Goal: Information Seeking & Learning: Learn about a topic

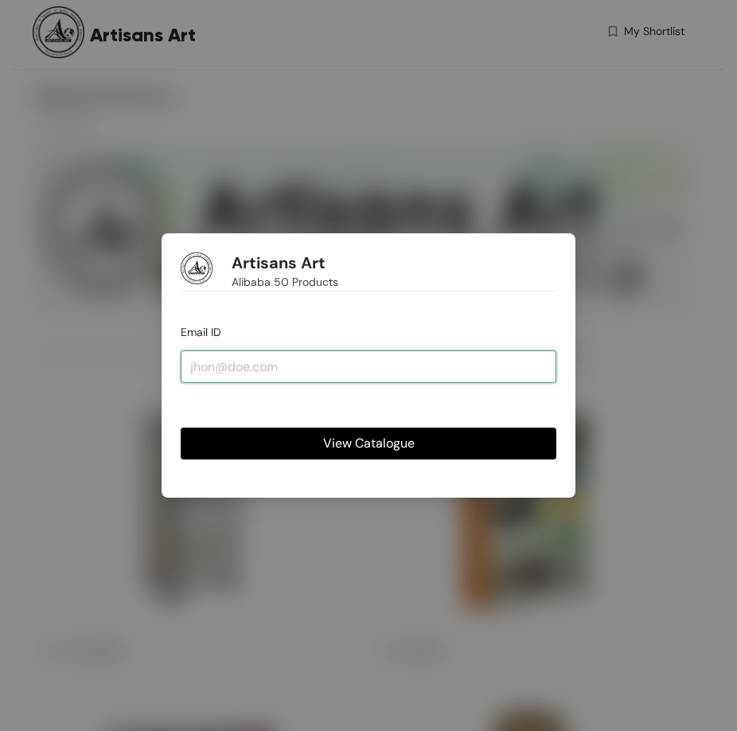
click at [304, 360] on input "email" at bounding box center [369, 366] width 376 height 32
type input "[PERSON_NAME][EMAIL_ADDRESS][DOMAIN_NAME]"
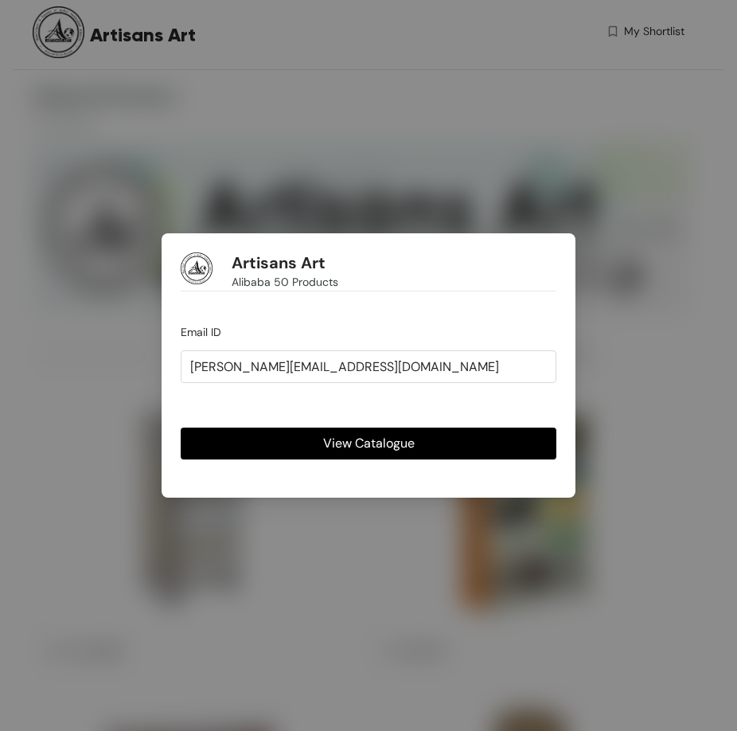
click at [318, 427] on button "View Catalogue" at bounding box center [369, 443] width 376 height 32
click at [325, 439] on span "View Catalogue" at bounding box center [369, 443] width 92 height 20
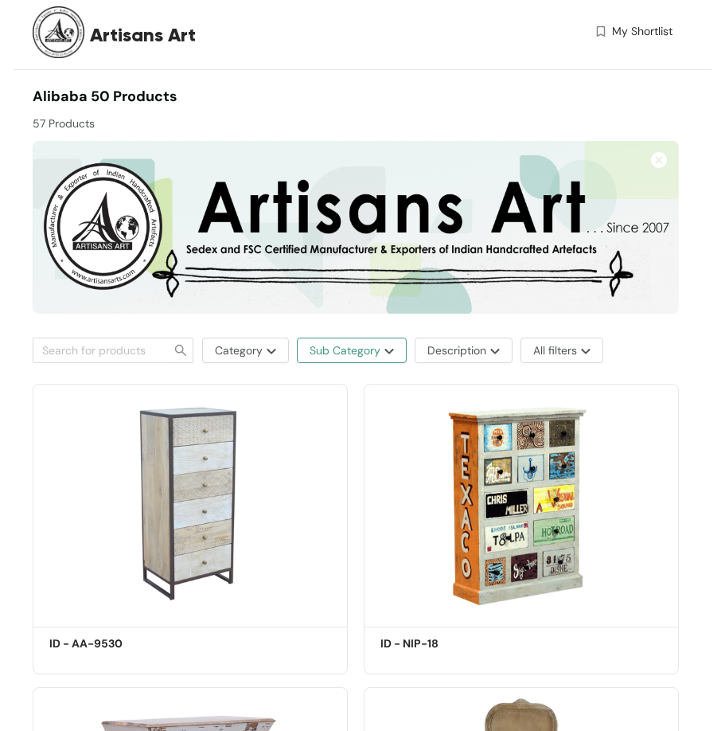
click at [389, 353] on img "button" at bounding box center [387, 351] width 14 height 6
click at [371, 346] on span "Sub Category" at bounding box center [345, 350] width 71 height 18
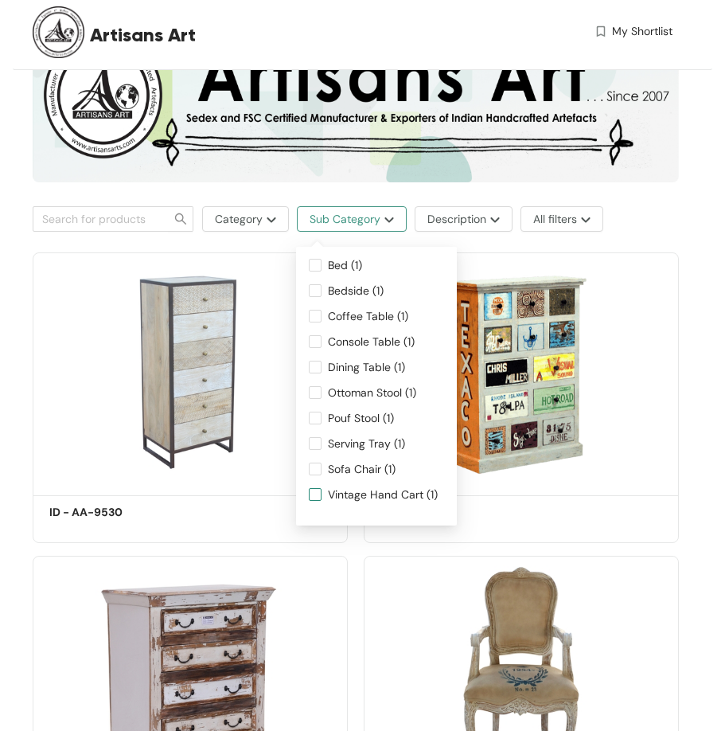
scroll to position [159, 0]
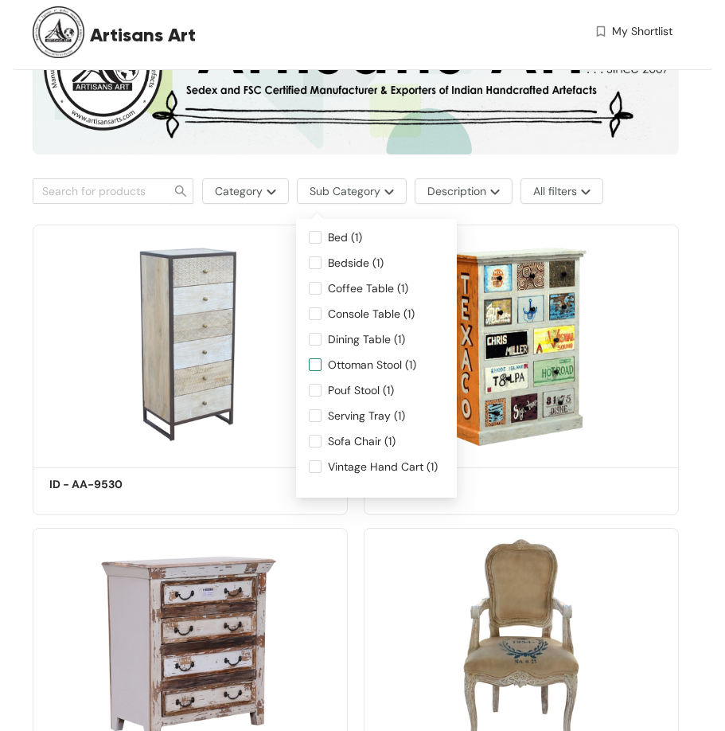
click at [318, 360] on input "Ottoman Stool (1)" at bounding box center [315, 364] width 13 height 13
checkbox input "true"
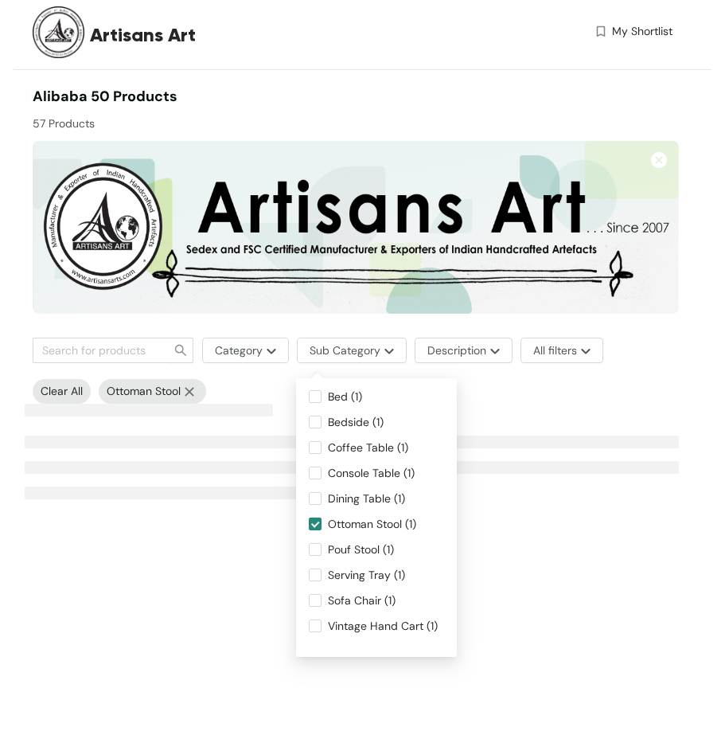
scroll to position [0, 0]
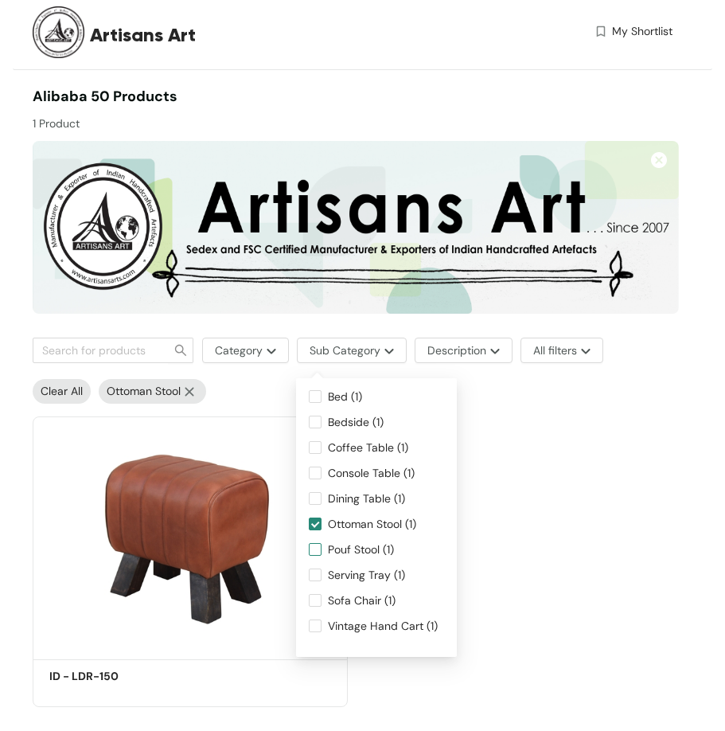
click at [319, 551] on input "Pouf Stool (1)" at bounding box center [315, 549] width 13 height 13
checkbox input "true"
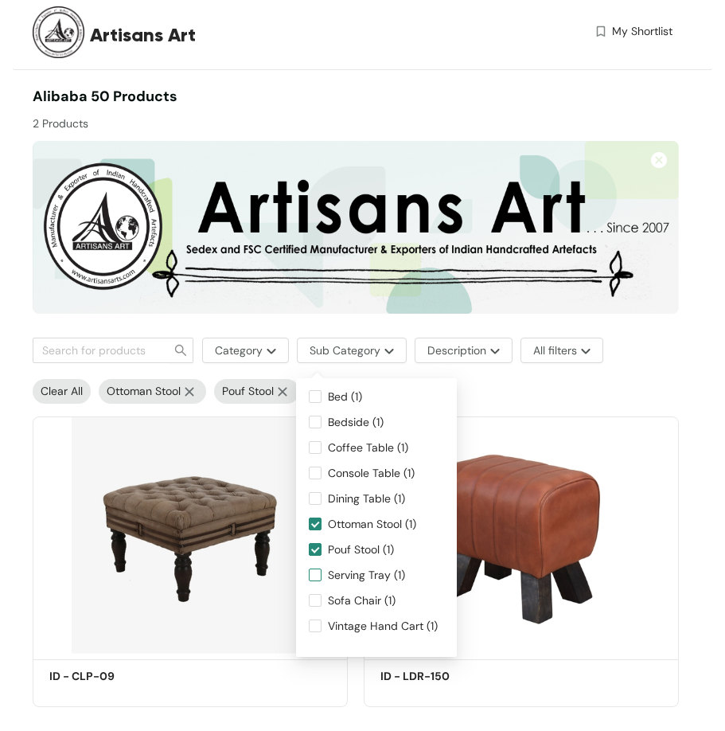
click at [313, 575] on input "Serving Tray (1)" at bounding box center [315, 574] width 13 height 13
checkbox input "true"
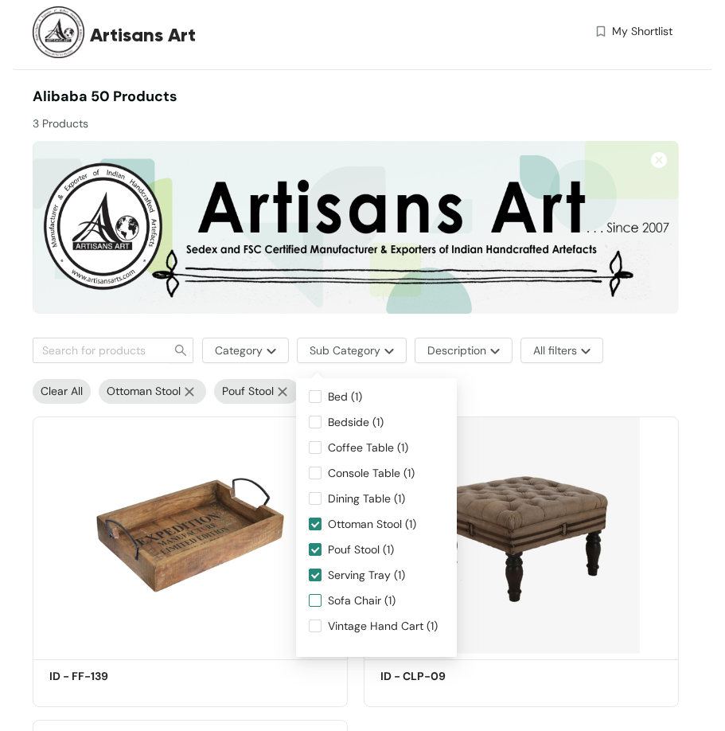
click at [311, 602] on input "Sofa Chair (1)" at bounding box center [315, 600] width 13 height 13
checkbox input "true"
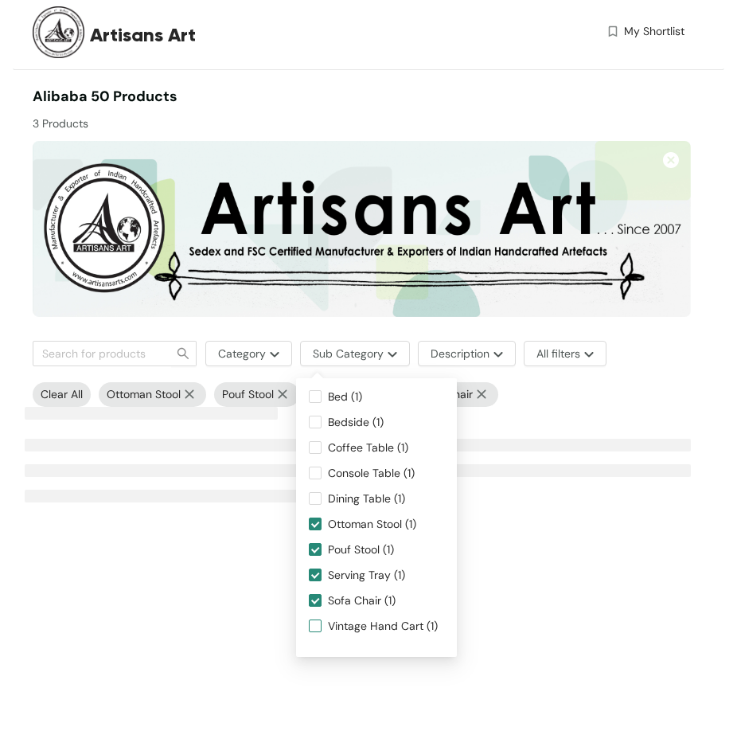
click at [317, 621] on input "Vintage Hand Cart (1)" at bounding box center [315, 625] width 13 height 13
checkbox input "true"
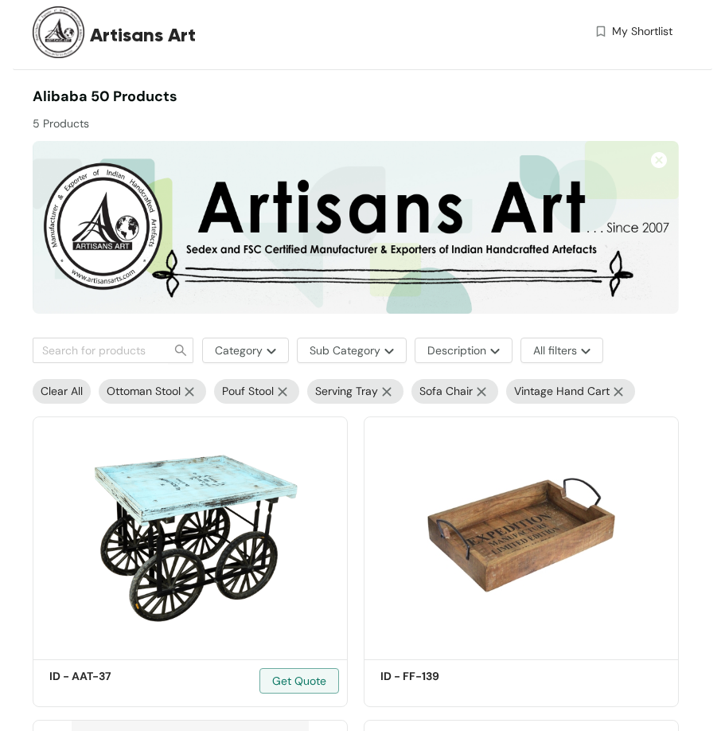
scroll to position [80, 0]
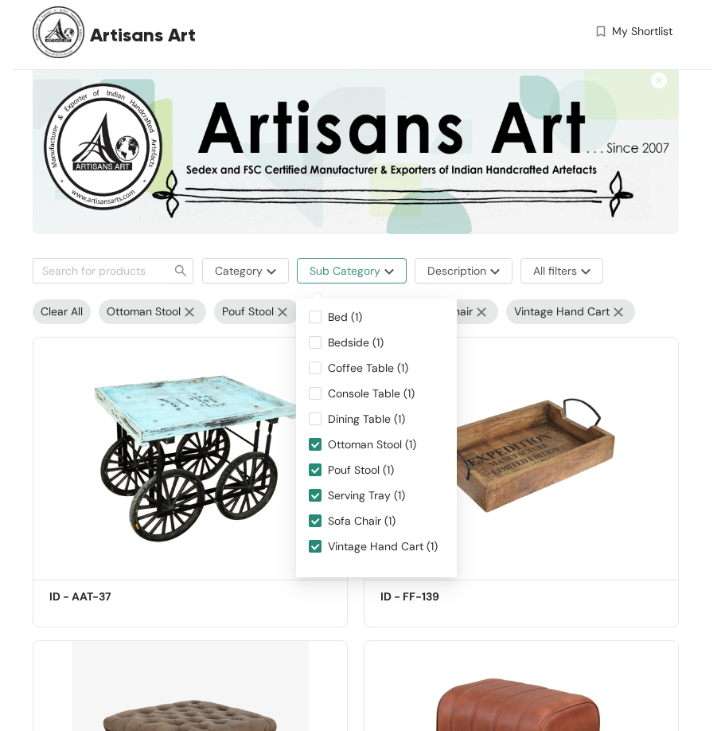
click at [314, 267] on span "Sub Category" at bounding box center [345, 271] width 71 height 18
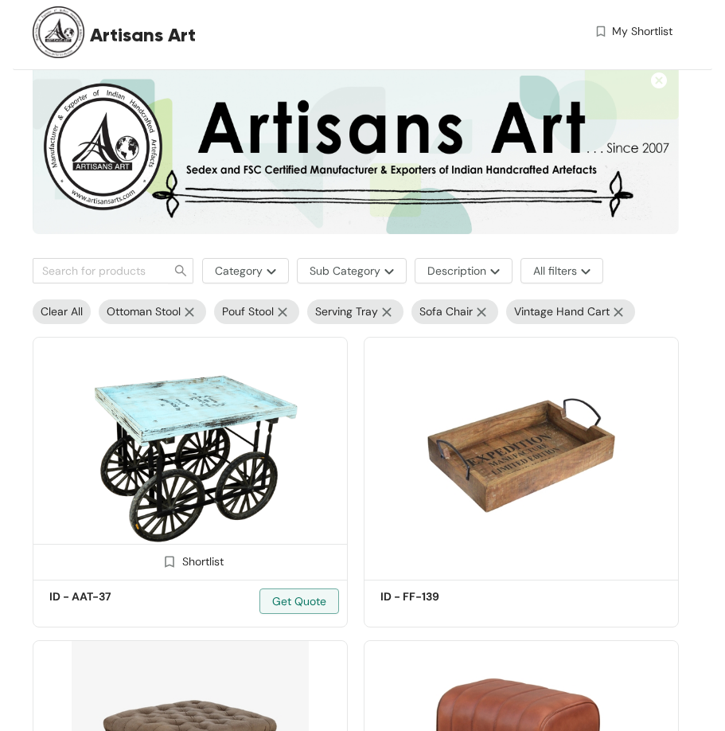
click at [246, 388] on img at bounding box center [190, 456] width 315 height 238
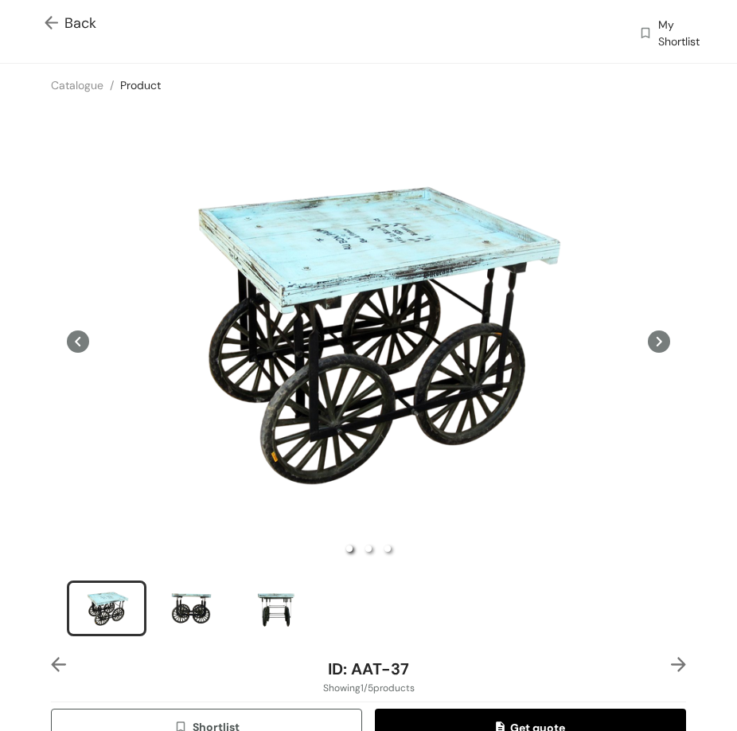
click at [671, 657] on img at bounding box center [678, 664] width 15 height 15
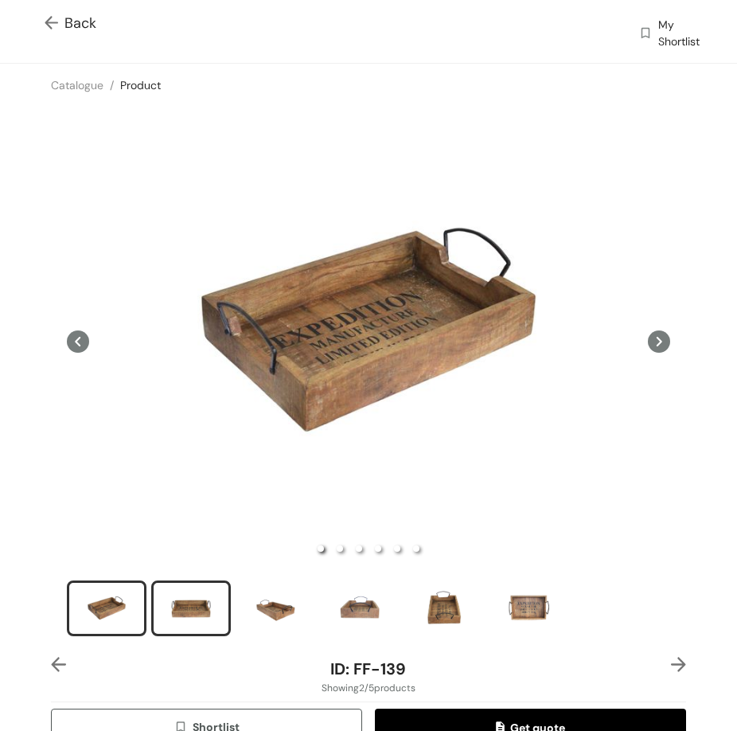
click at [211, 616] on div "slide item 2" at bounding box center [191, 608] width 72 height 48
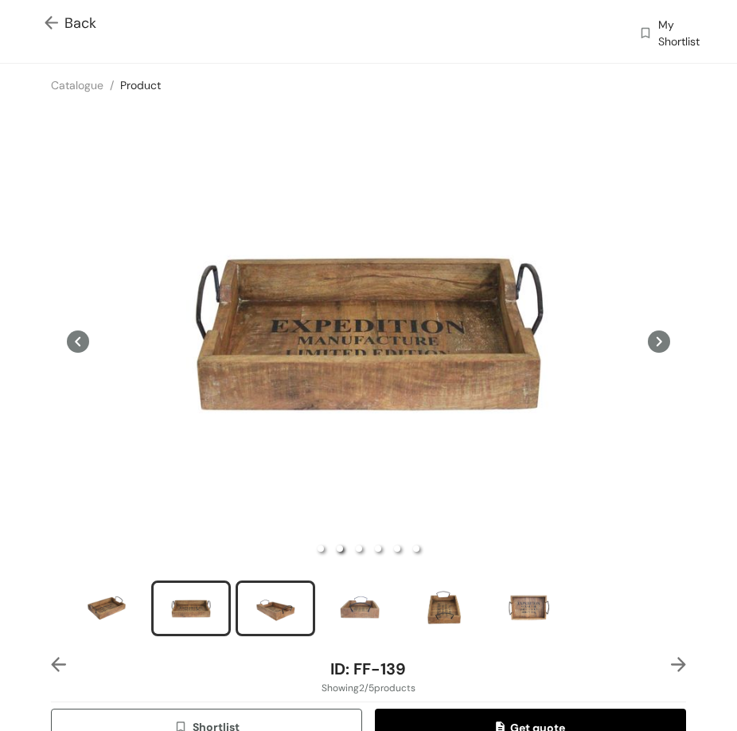
click at [287, 584] on div "slide item 3" at bounding box center [276, 608] width 72 height 48
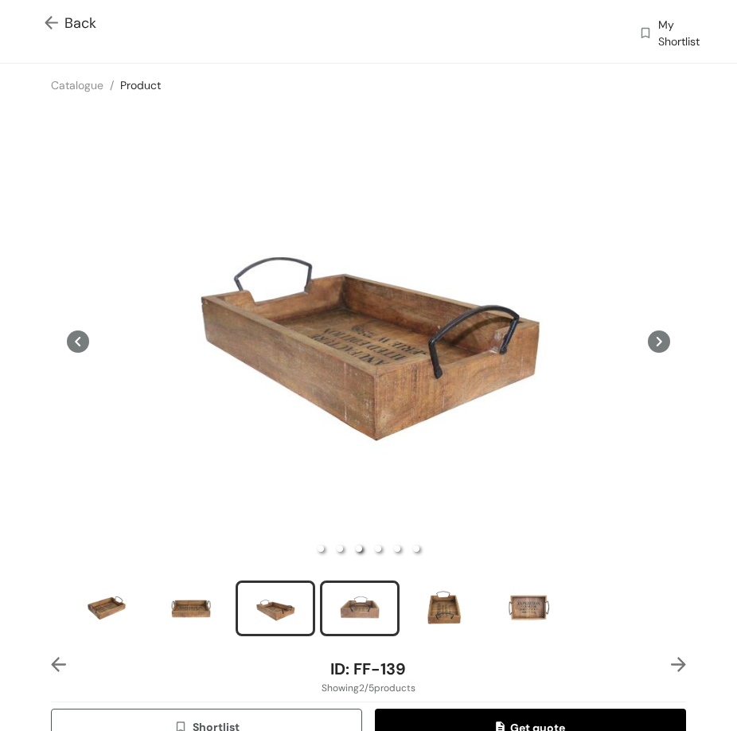
click at [330, 592] on div "slide item 4" at bounding box center [360, 608] width 72 height 48
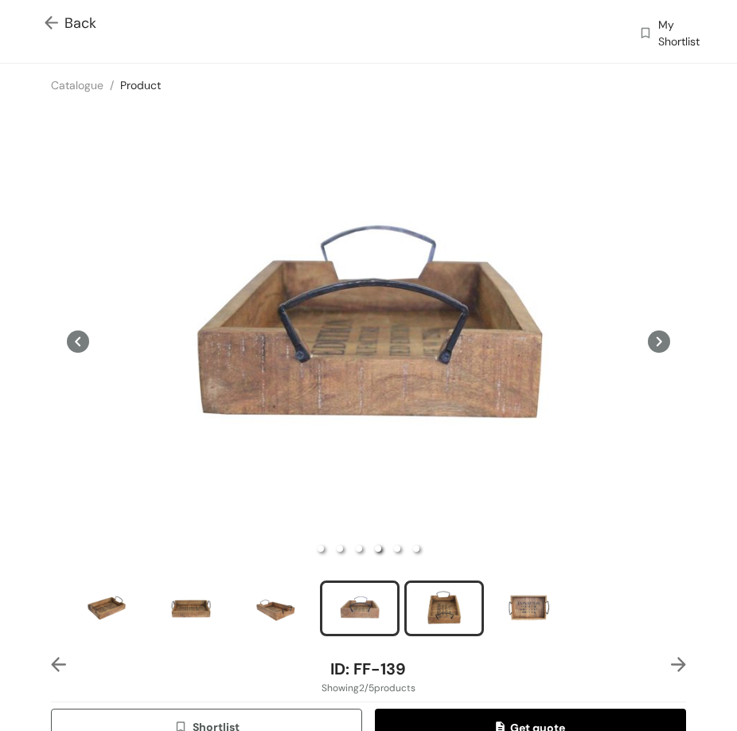
click at [446, 584] on div "slide item 5" at bounding box center [444, 608] width 72 height 48
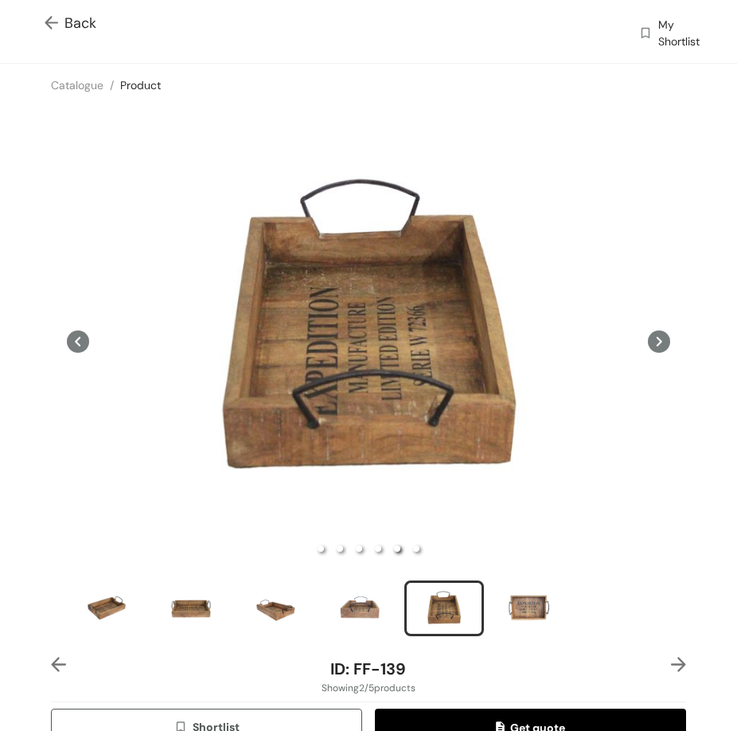
click at [671, 657] on img at bounding box center [678, 664] width 15 height 15
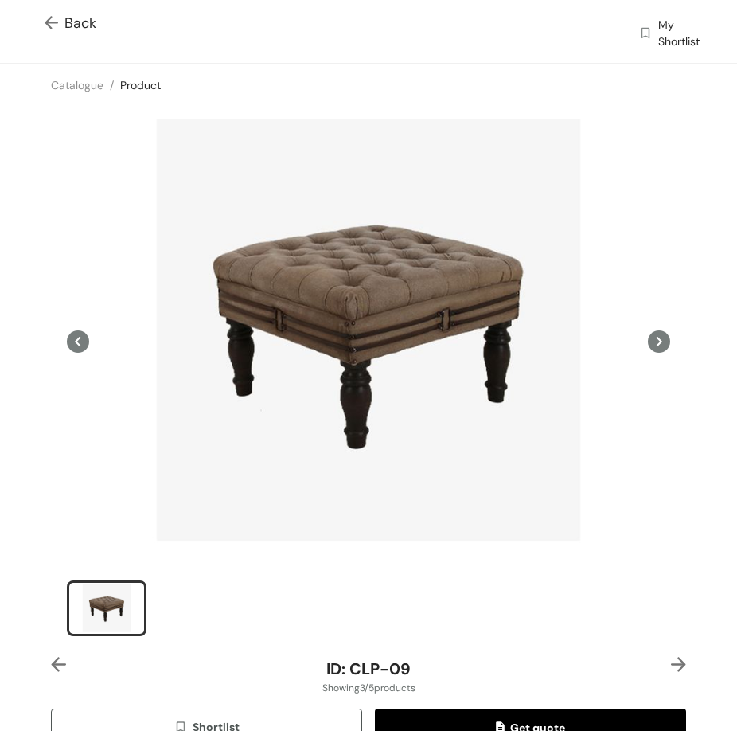
click at [671, 657] on img at bounding box center [678, 664] width 15 height 15
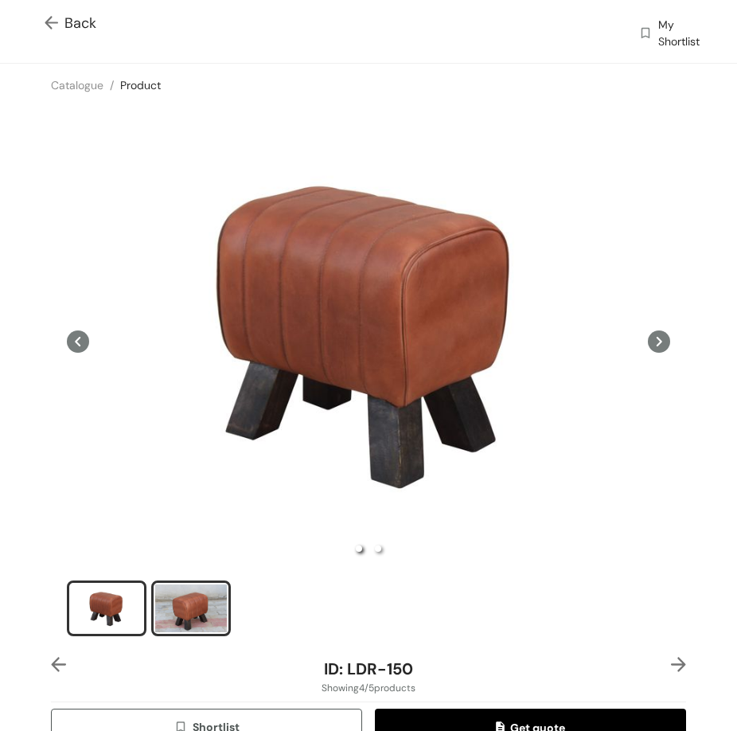
click at [214, 606] on div "slide item 2" at bounding box center [191, 608] width 72 height 48
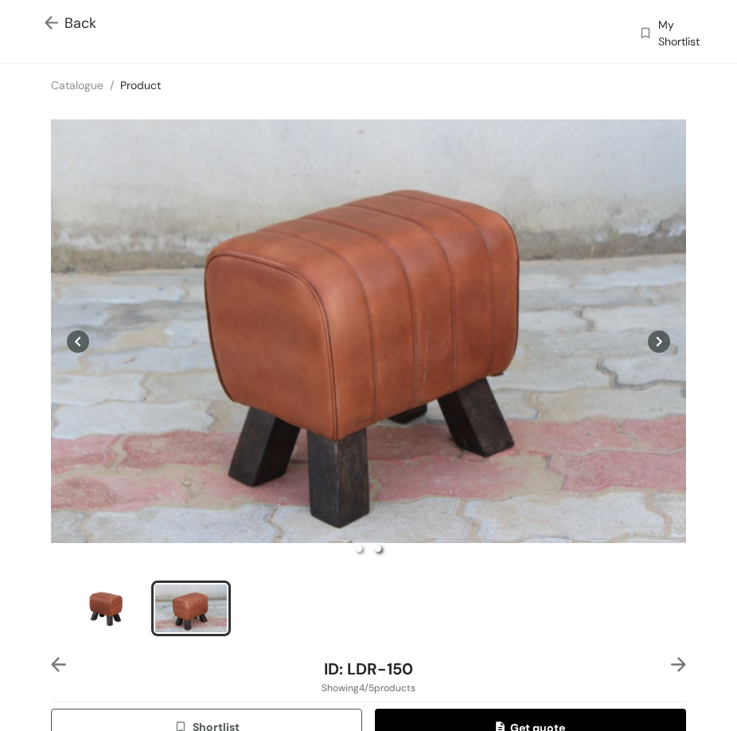
click at [671, 657] on img at bounding box center [678, 664] width 15 height 15
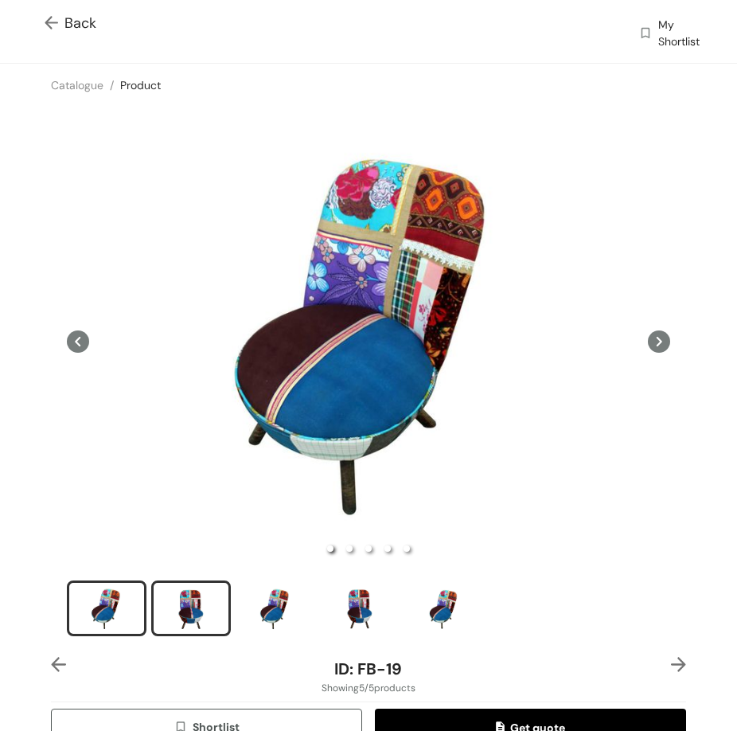
click at [204, 609] on div "slide item 2" at bounding box center [191, 608] width 72 height 48
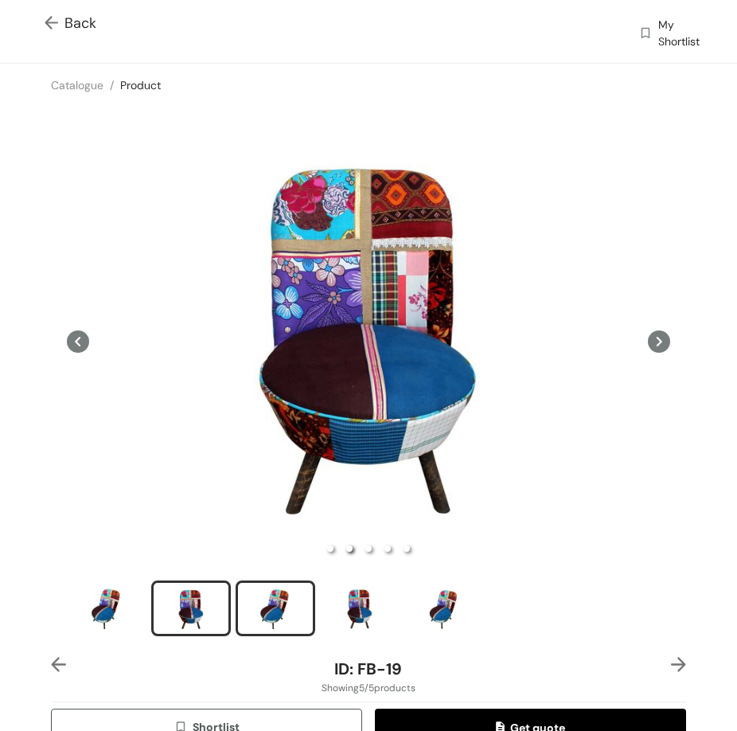
click at [282, 602] on div "slide item 3" at bounding box center [276, 608] width 72 height 48
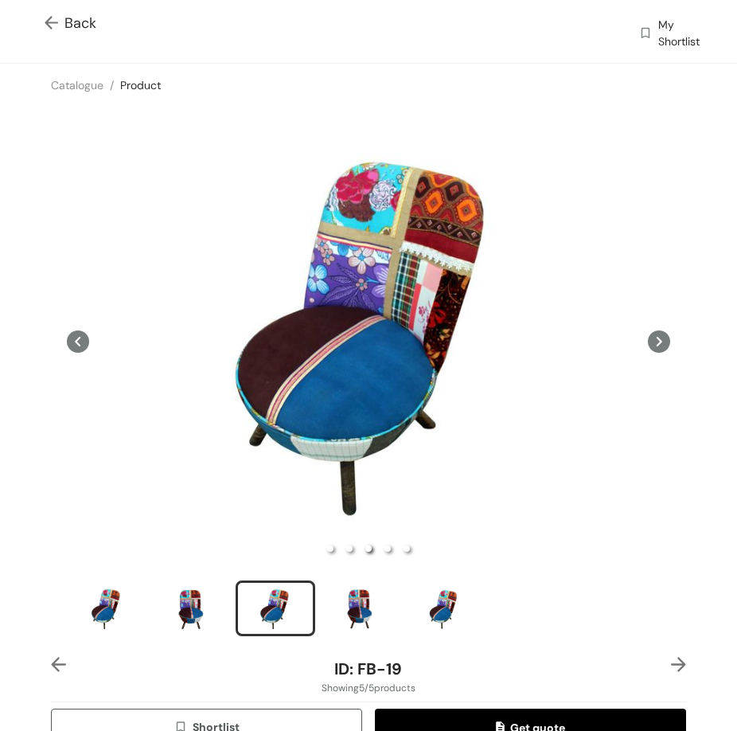
click at [376, 569] on div at bounding box center [368, 379] width 635 height 521
click at [365, 586] on div "slide item 4" at bounding box center [360, 608] width 72 height 48
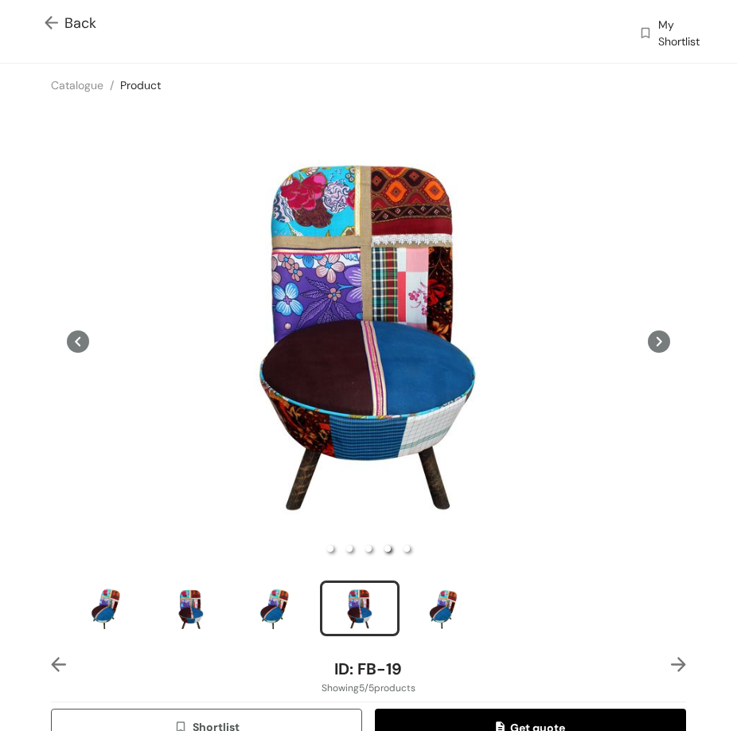
scroll to position [318, 0]
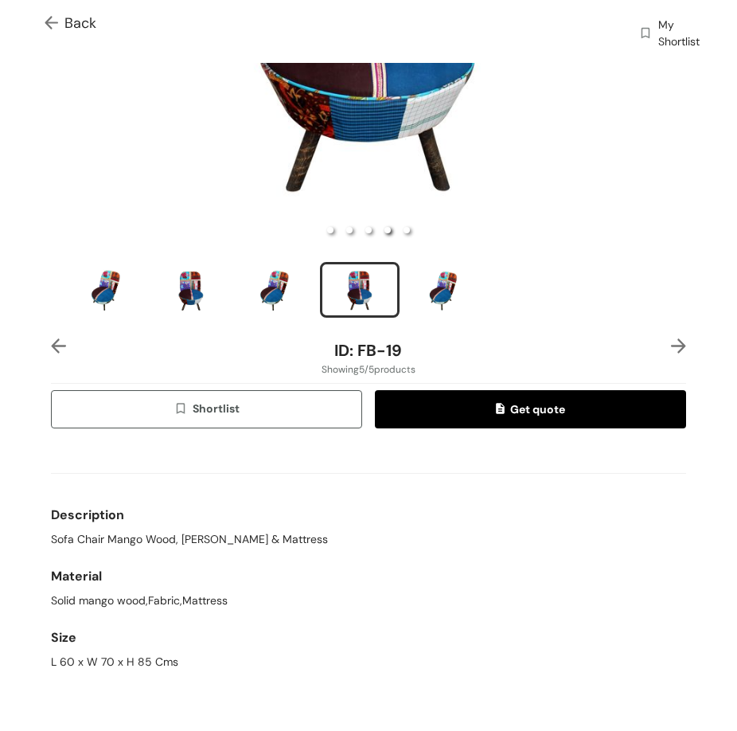
click at [672, 338] on img at bounding box center [678, 345] width 15 height 15
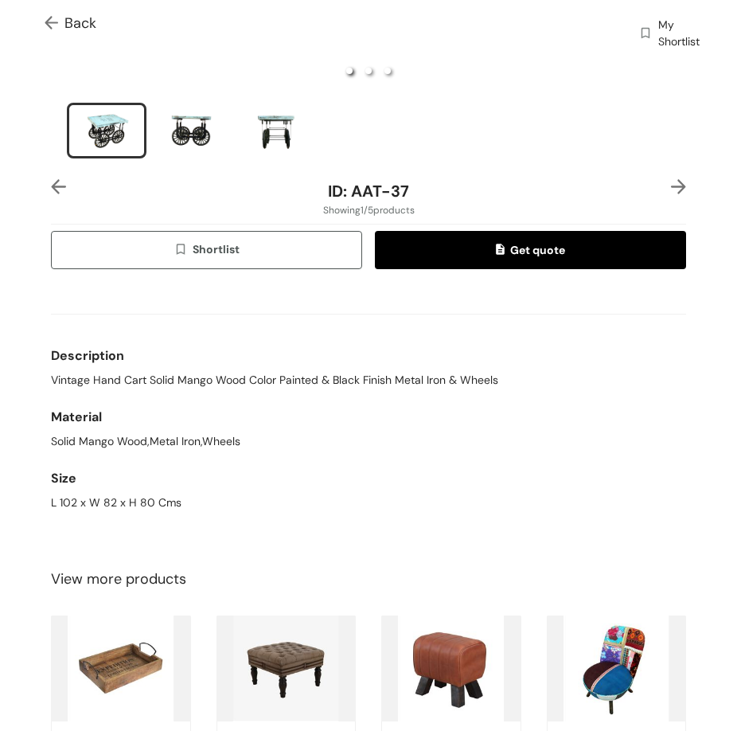
scroll to position [505, 0]
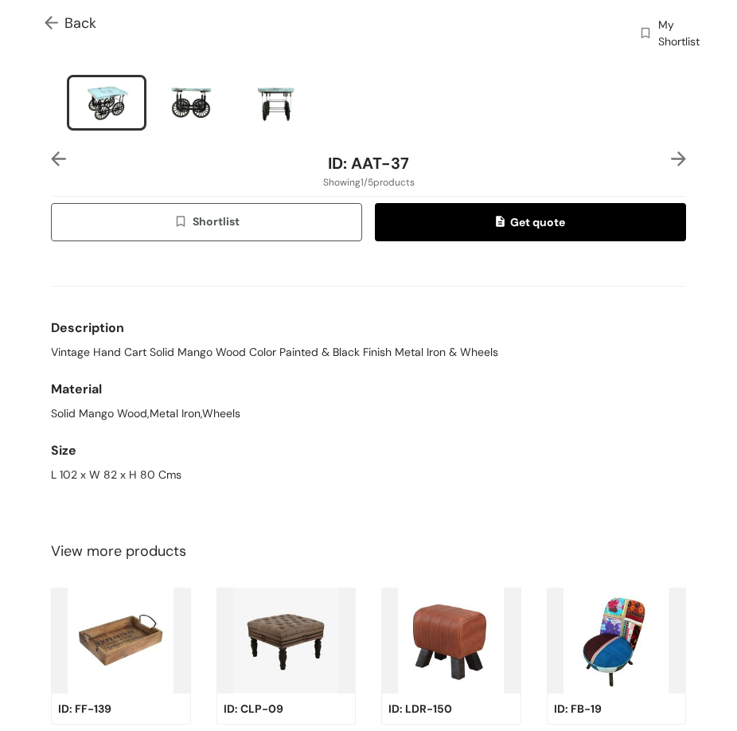
click at [173, 344] on span "Vintage Hand Cart Solid Mango Wood Color Painted & Black Finish Metal Iron & Wh…" at bounding box center [274, 352] width 447 height 17
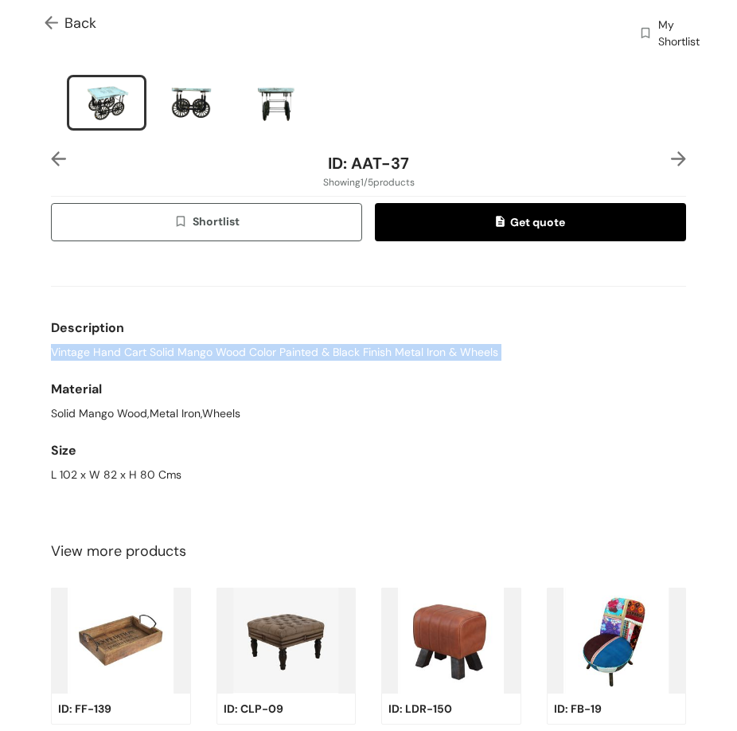
click at [175, 344] on span "Vintage Hand Cart Solid Mango Wood Color Painted & Black Finish Metal Iron & Wh…" at bounding box center [274, 352] width 447 height 17
copy span "Vintage Hand Cart Solid Mango Wood Color Painted & Black Finish Metal Iron & Wh…"
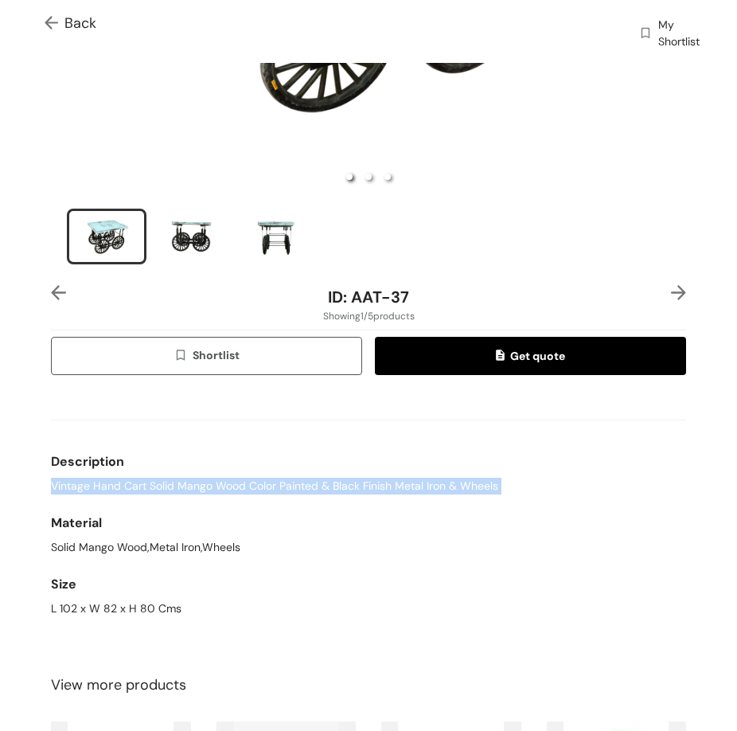
scroll to position [346, 0]
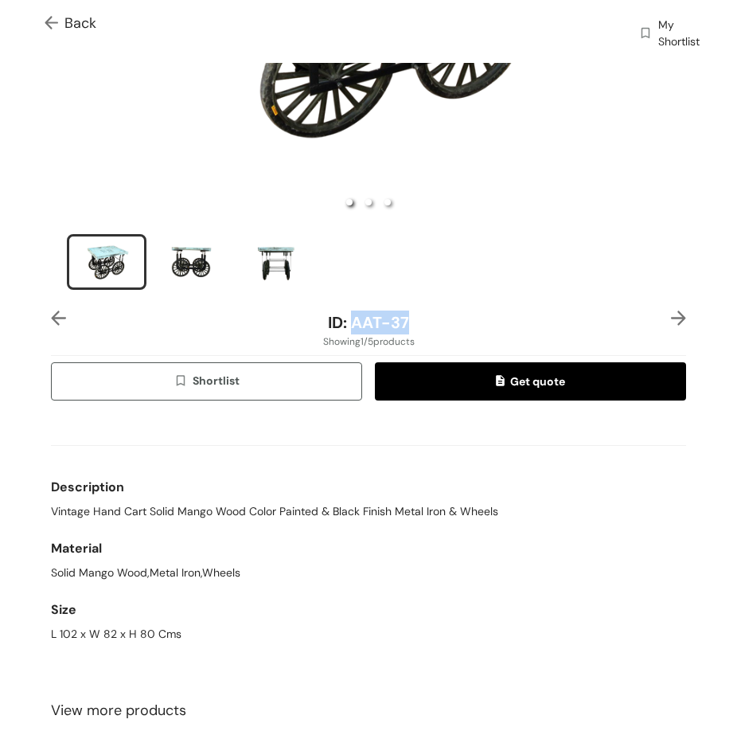
drag, startPoint x: 350, startPoint y: 312, endPoint x: 428, endPoint y: 314, distance: 78.0
click at [428, 314] on div "ID: AAT-37" at bounding box center [367, 322] width 529 height 24
copy span "AAT-37"
drag, startPoint x: 353, startPoint y: 420, endPoint x: 328, endPoint y: 420, distance: 24.7
click at [353, 420] on div "Description Vintage Hand Cart Solid Mango Wood Color Painted & Black Finish Met…" at bounding box center [368, 531] width 635 height 236
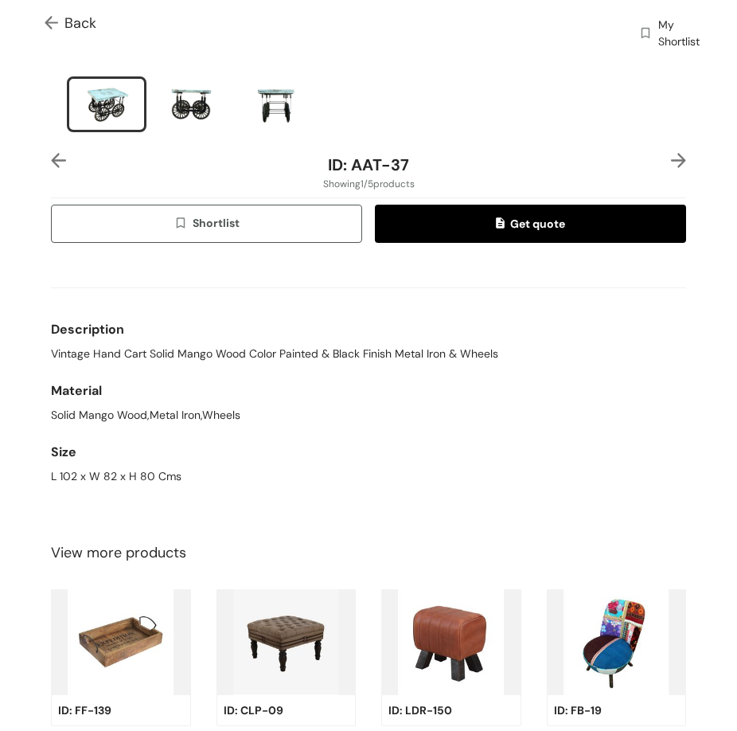
scroll to position [505, 0]
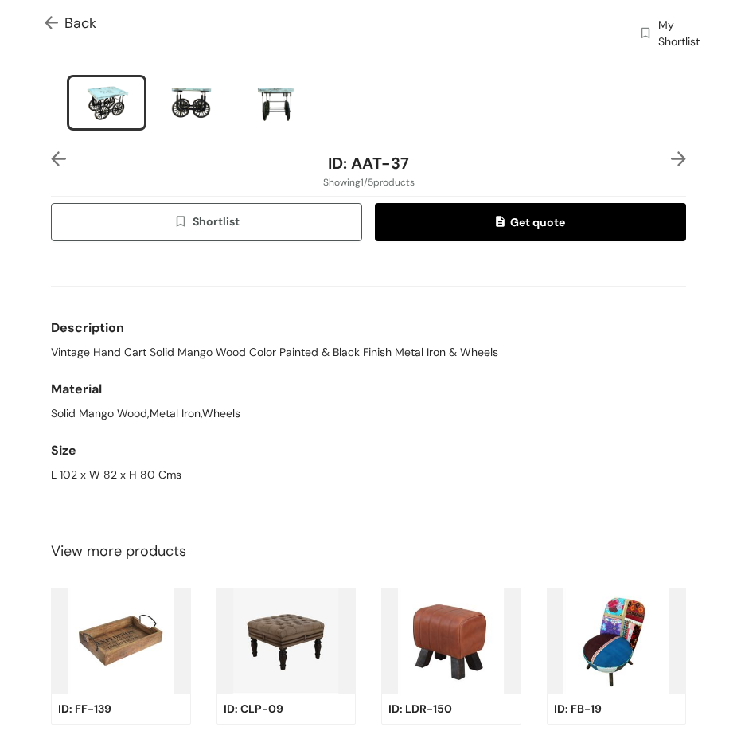
click at [71, 466] on div "L 102 x W 82 x H 80 Cms" at bounding box center [368, 474] width 635 height 17
copy div "L 102 x W 82 x H 80 Cms"
click at [443, 406] on div "Solid Mango Wood,Metal Iron,Wheels" at bounding box center [368, 413] width 635 height 17
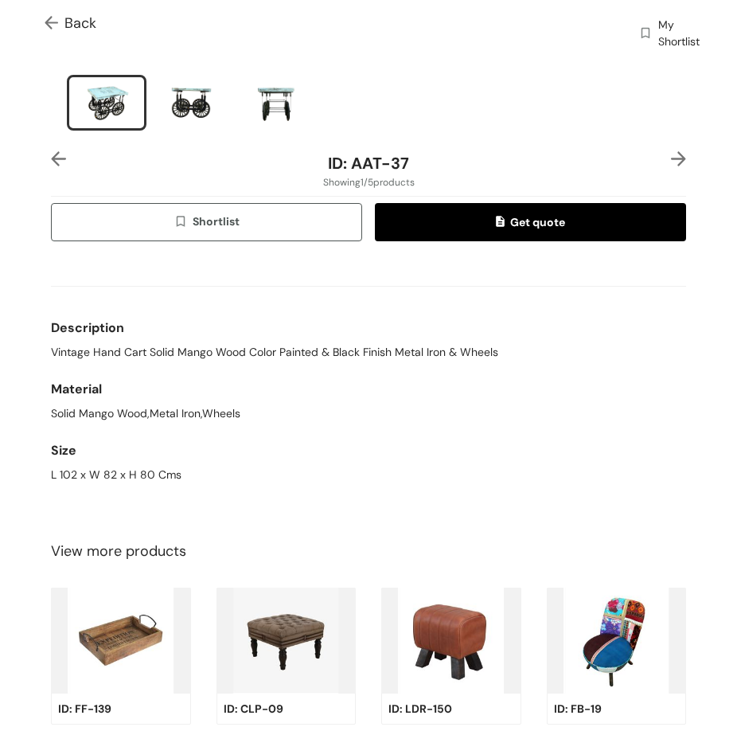
click at [671, 151] on img at bounding box center [678, 158] width 15 height 15
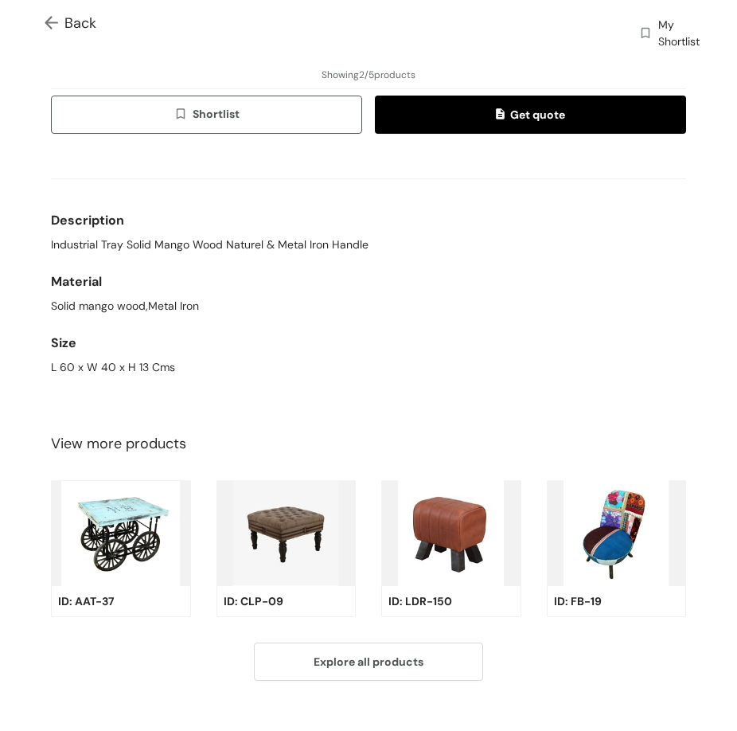
scroll to position [294, 0]
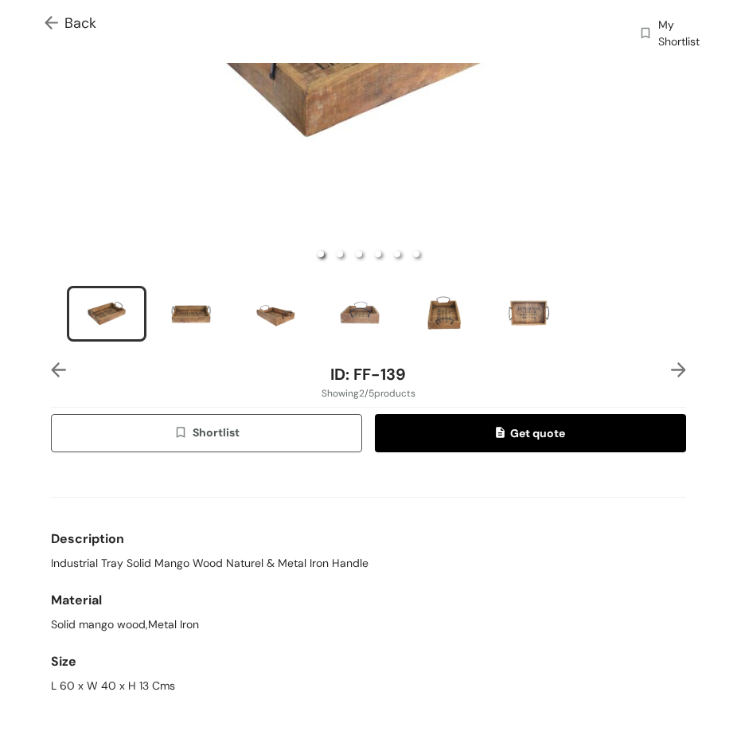
click at [319, 555] on span "Industrial Tray Solid Mango Wood Naturel & Metal Iron Handle" at bounding box center [210, 563] width 318 height 17
copy span "Industrial Tray Solid Mango Wood Naturel & Metal Iron Handle"
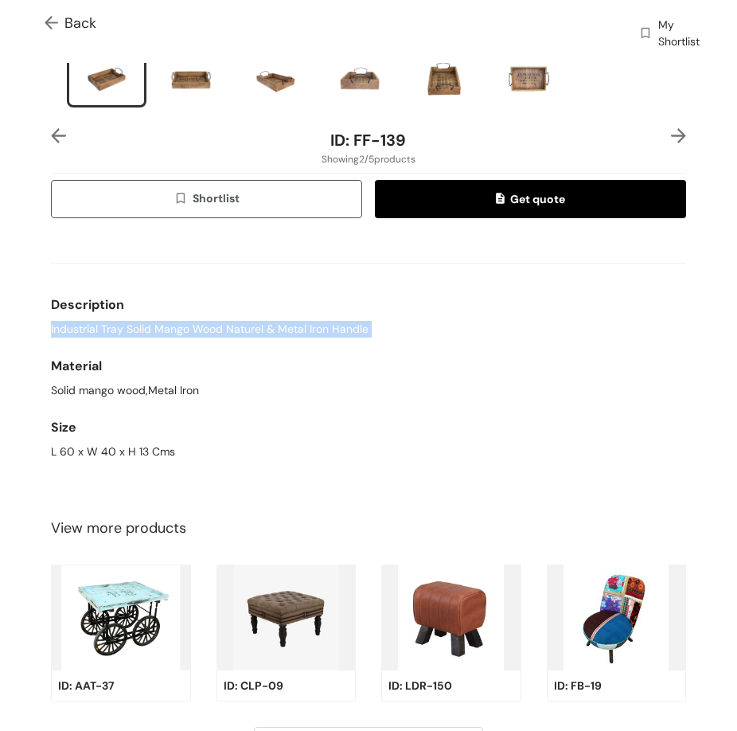
scroll to position [533, 0]
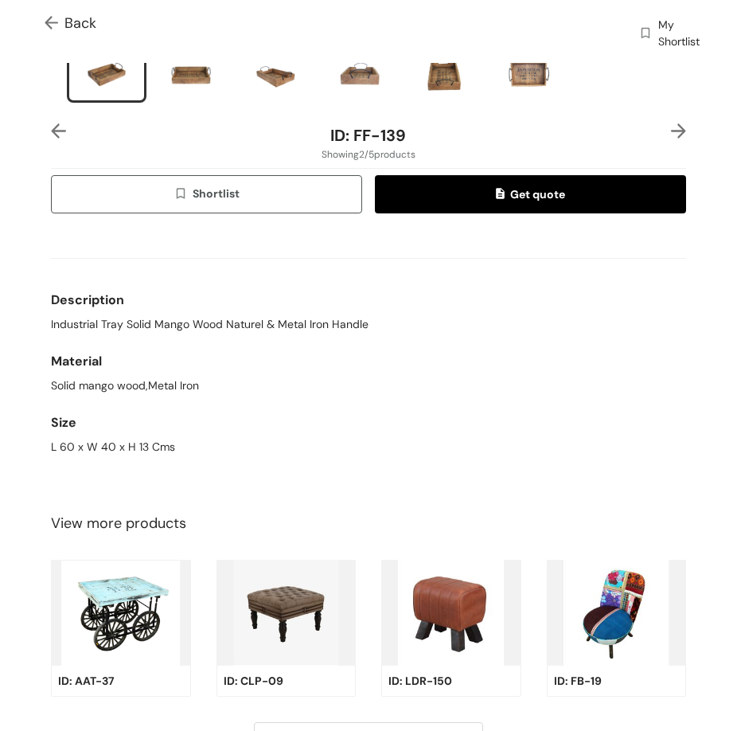
click at [95, 444] on div "L 60 x W 40 x H 13 Cms" at bounding box center [368, 446] width 635 height 17
copy div "L 60 x W 40 x H 13 Cms"
drag, startPoint x: 349, startPoint y: 119, endPoint x: 429, endPoint y: 140, distance: 83.2
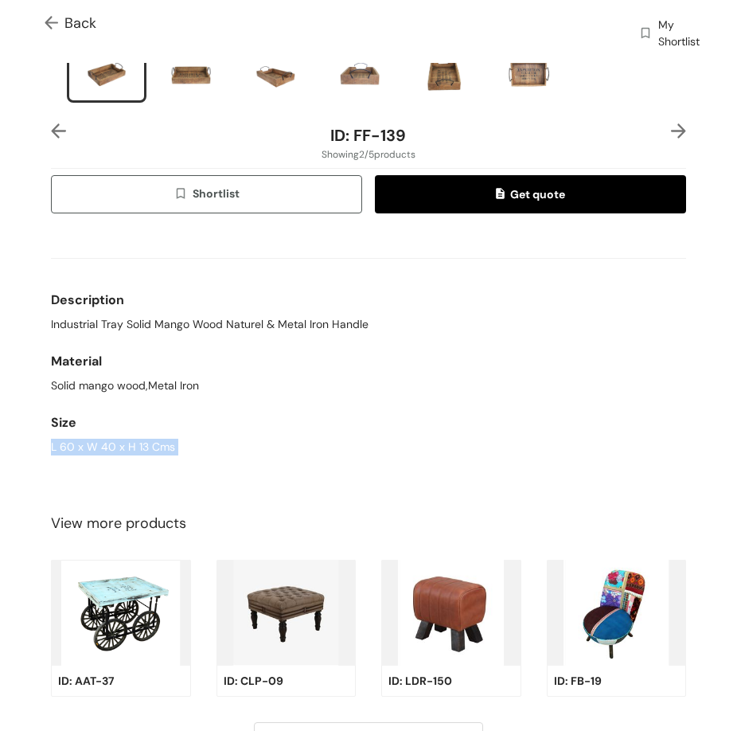
click at [429, 140] on div "ID: FF-139 Showing 2 / 5 products Shortlist Get quote Description Industrial Tr…" at bounding box center [368, 298] width 641 height 351
copy div "FF-139 Showing 2 / 5 products"
drag, startPoint x: 372, startPoint y: 125, endPoint x: 390, endPoint y: 137, distance: 21.2
click at [433, 125] on div "ID: FF-139" at bounding box center [367, 135] width 529 height 24
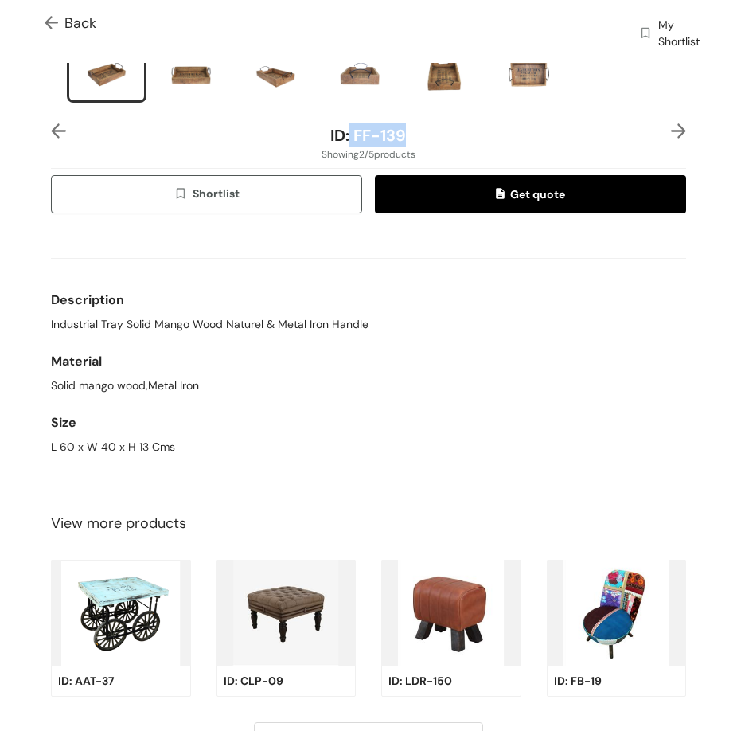
copy span "FF-139"
click at [443, 290] on div "Description" at bounding box center [368, 300] width 635 height 32
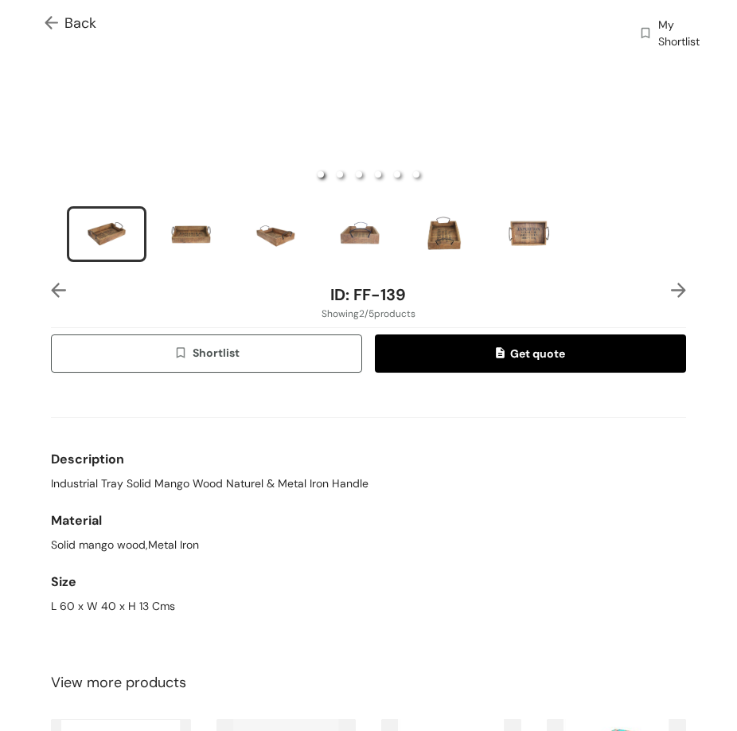
click at [671, 282] on img at bounding box center [678, 289] width 15 height 15
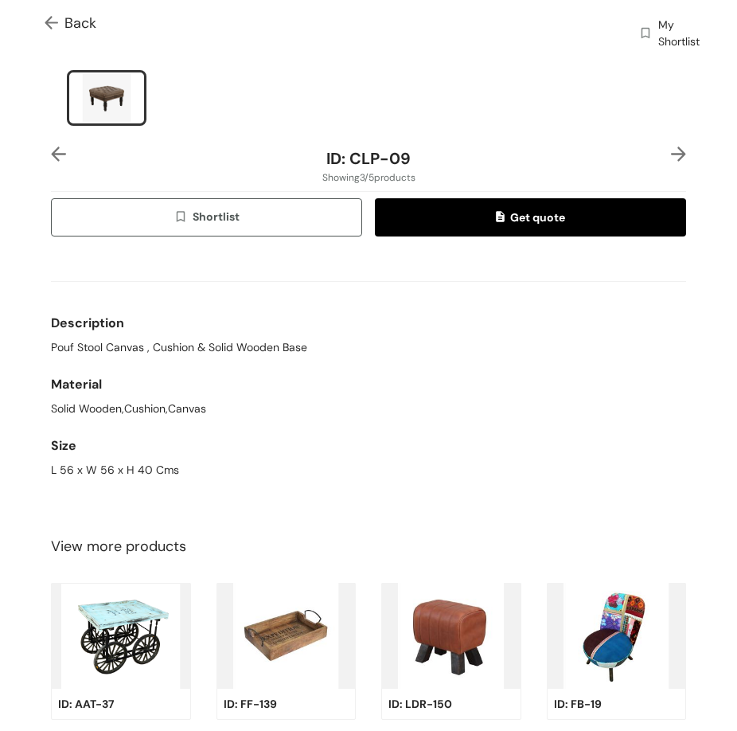
scroll to position [561, 0]
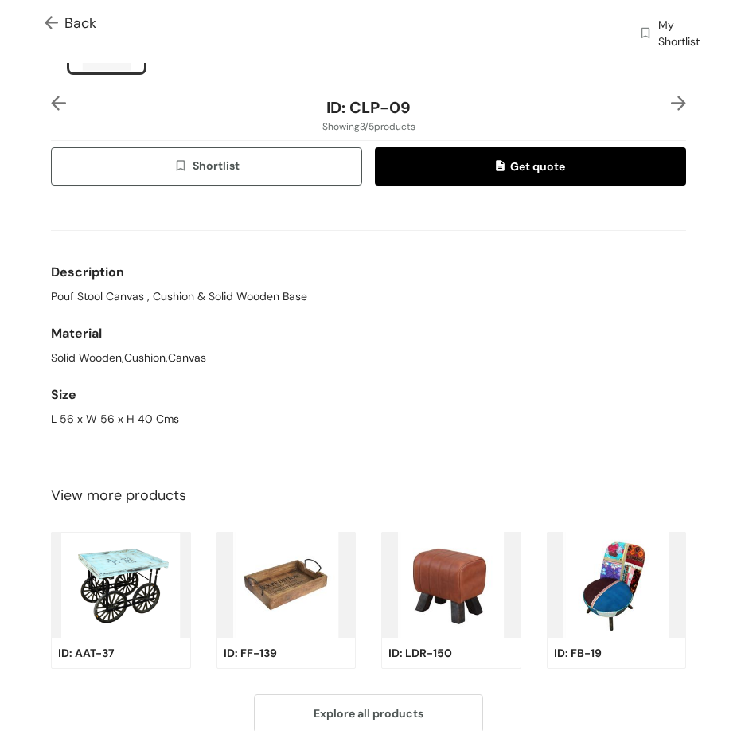
click at [109, 291] on span "Pouf Stool Canvas , Cushion & Solid Wooden Base" at bounding box center [179, 296] width 256 height 17
copy span "Pouf Stool Canvas , Cushion & Solid Wooden Base"
click at [108, 411] on div "L 56 x W 56 x H 40 Cms" at bounding box center [368, 419] width 635 height 17
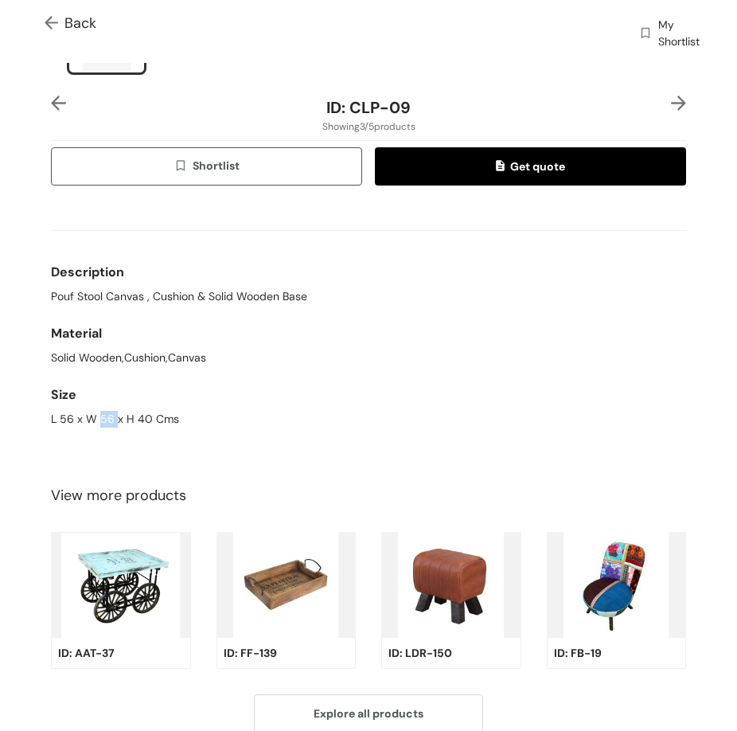
click at [108, 411] on div "L 56 x W 56 x H 40 Cms" at bounding box center [368, 419] width 635 height 17
copy div "L 56 x W 56 x H 40 Cms"
drag, startPoint x: 333, startPoint y: 313, endPoint x: 312, endPoint y: 314, distance: 20.7
click at [333, 318] on div "Material" at bounding box center [368, 334] width 635 height 32
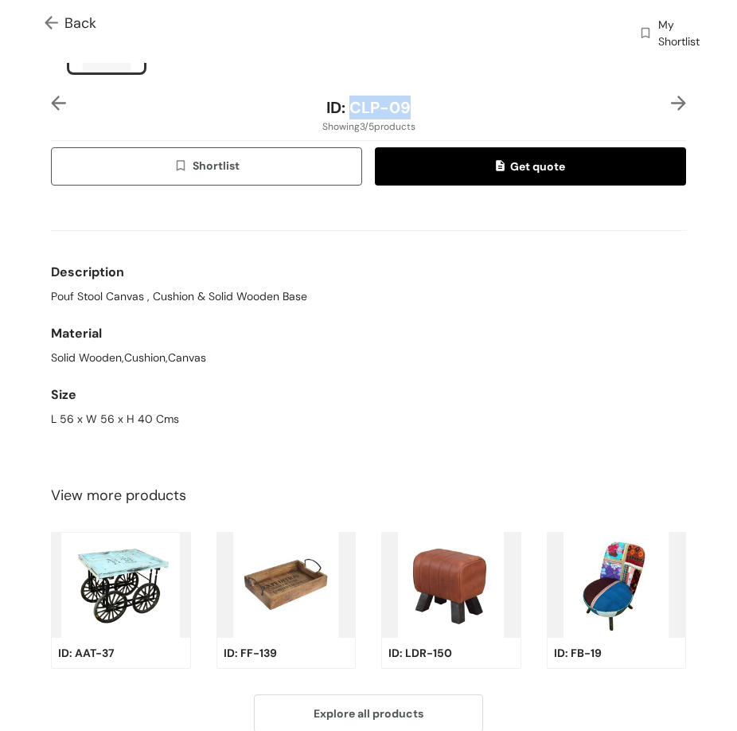
drag, startPoint x: 349, startPoint y: 93, endPoint x: 421, endPoint y: 92, distance: 72.4
click at [421, 95] on div "ID: CLP-09" at bounding box center [367, 107] width 529 height 24
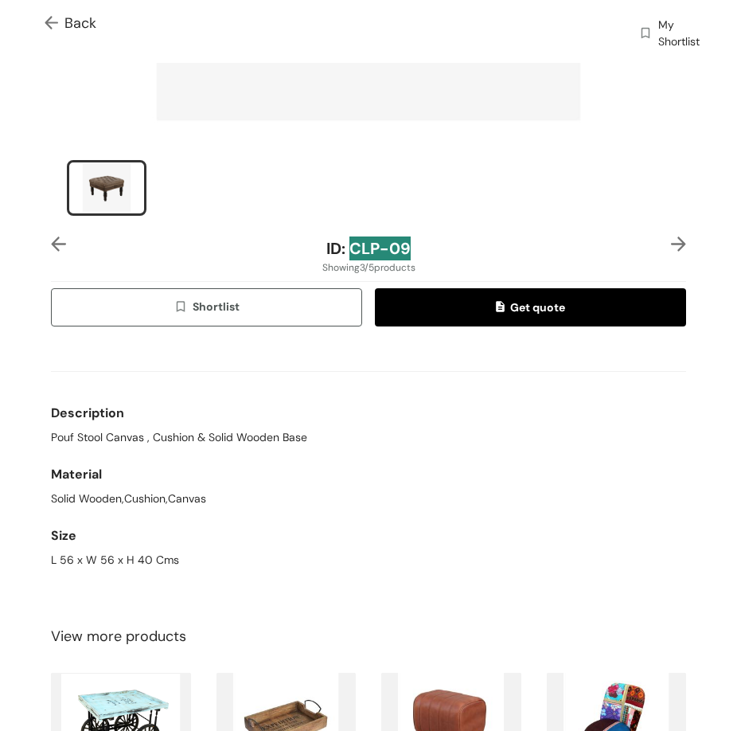
scroll to position [243, 0]
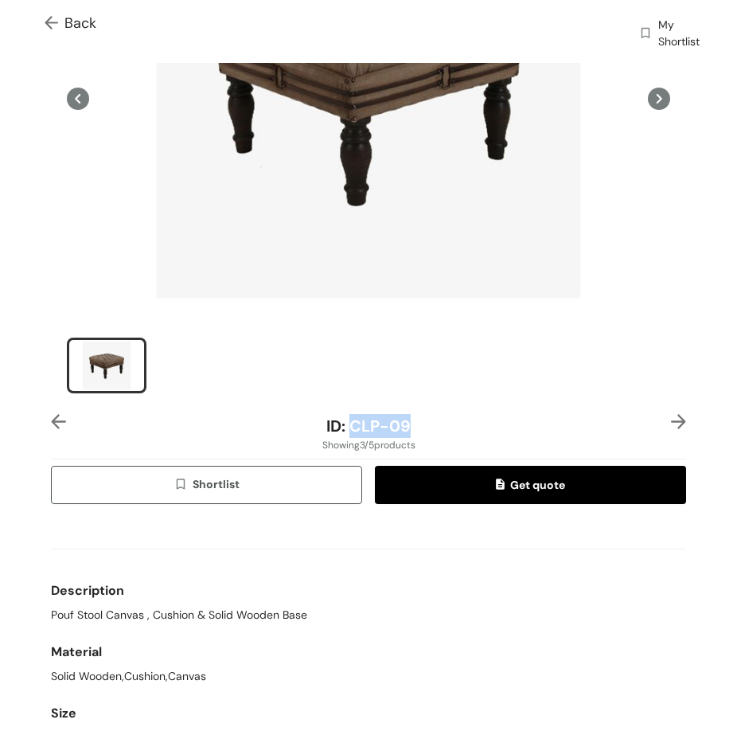
click at [671, 414] on img at bounding box center [678, 421] width 15 height 15
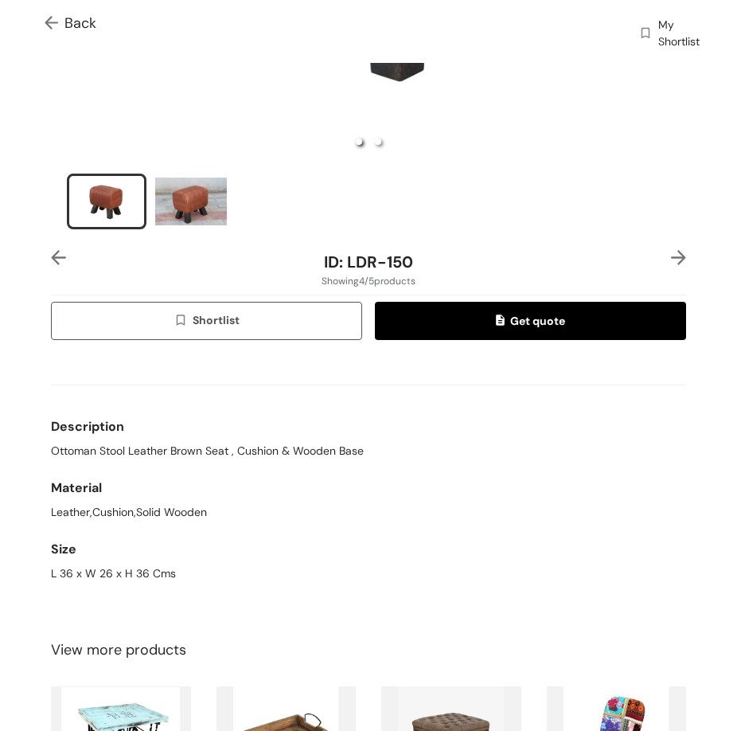
scroll to position [456, 0]
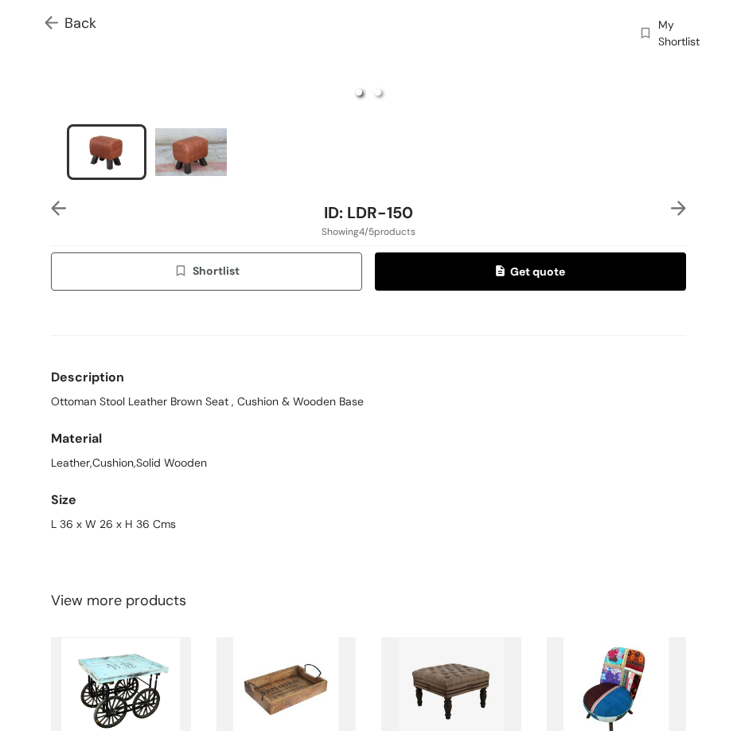
click at [208, 393] on span "Ottoman Stool Leather Brown Seat , Cushion & Wooden Base" at bounding box center [207, 401] width 313 height 17
click at [115, 518] on div "L 36 x W 26 x H 36 Cms" at bounding box center [368, 524] width 635 height 17
click at [114, 517] on div "L 36 x W 26 x H 36 Cms" at bounding box center [368, 524] width 635 height 17
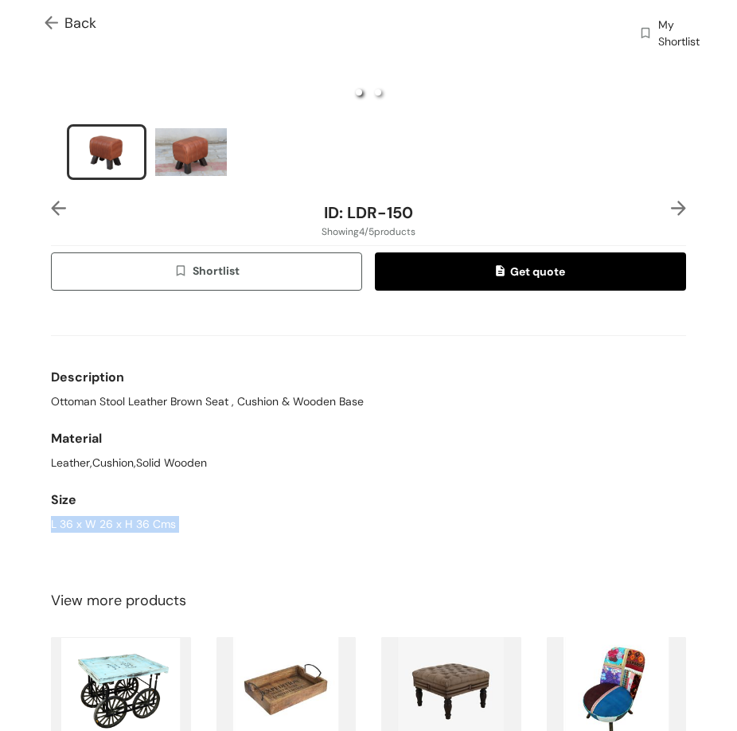
click at [114, 517] on div "L 36 x W 26 x H 36 Cms" at bounding box center [368, 524] width 635 height 17
drag, startPoint x: 344, startPoint y: 201, endPoint x: 456, endPoint y: 199, distance: 112.2
click at [456, 201] on div "ID: LDR-150" at bounding box center [367, 213] width 529 height 24
click at [421, 381] on div "Description" at bounding box center [368, 377] width 635 height 32
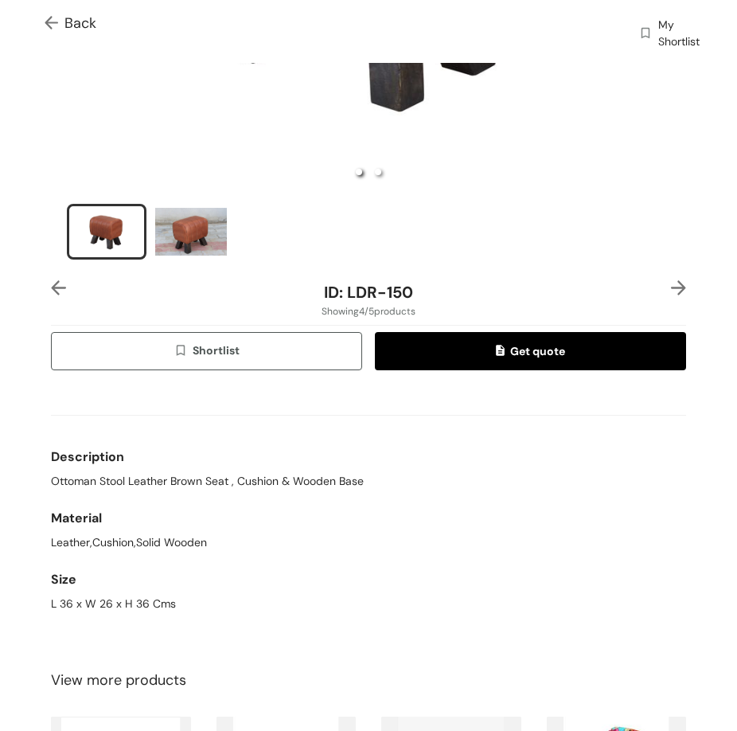
click at [671, 282] on img at bounding box center [678, 287] width 15 height 15
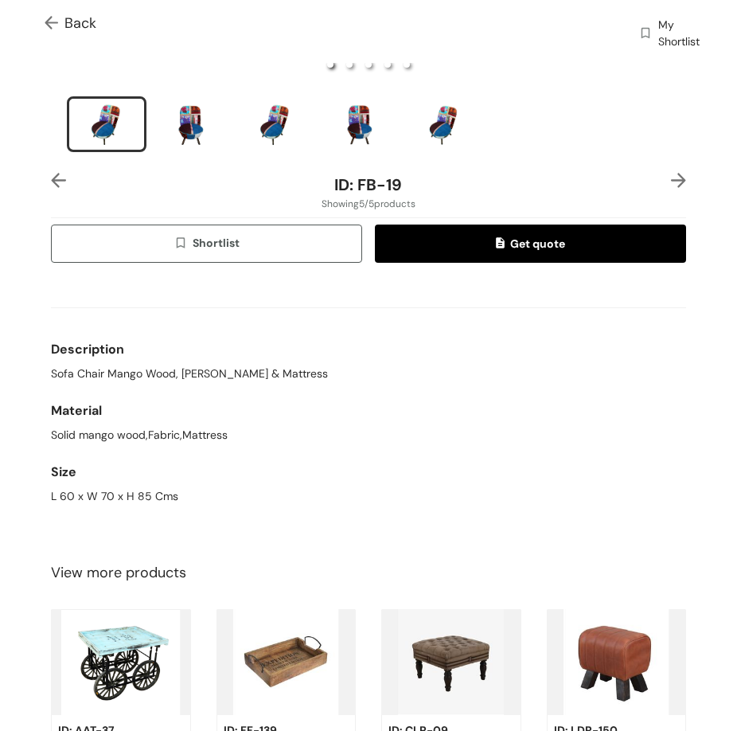
click at [172, 367] on span "Sofa Chair Mango Wood, [PERSON_NAME] & Mattress" at bounding box center [189, 373] width 277 height 17
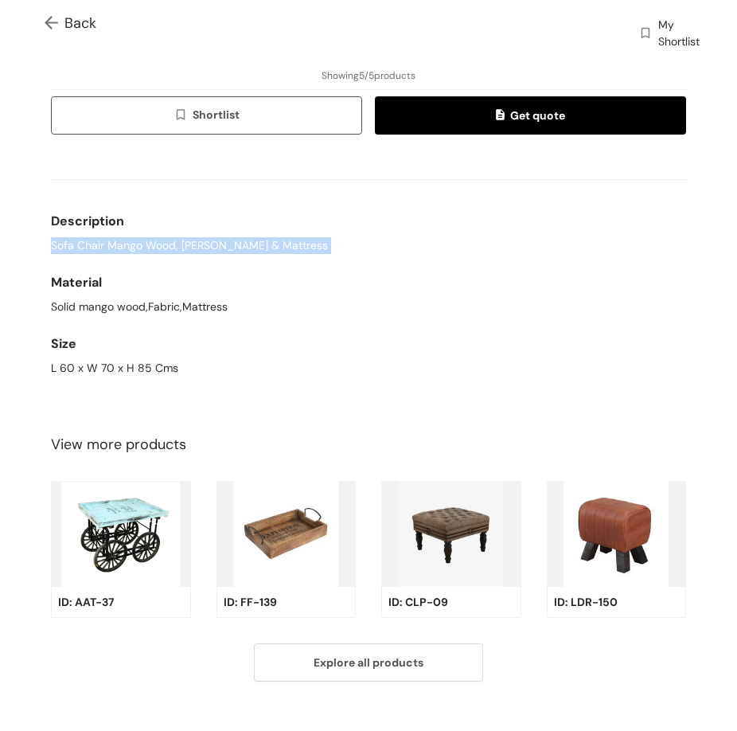
scroll to position [629, 0]
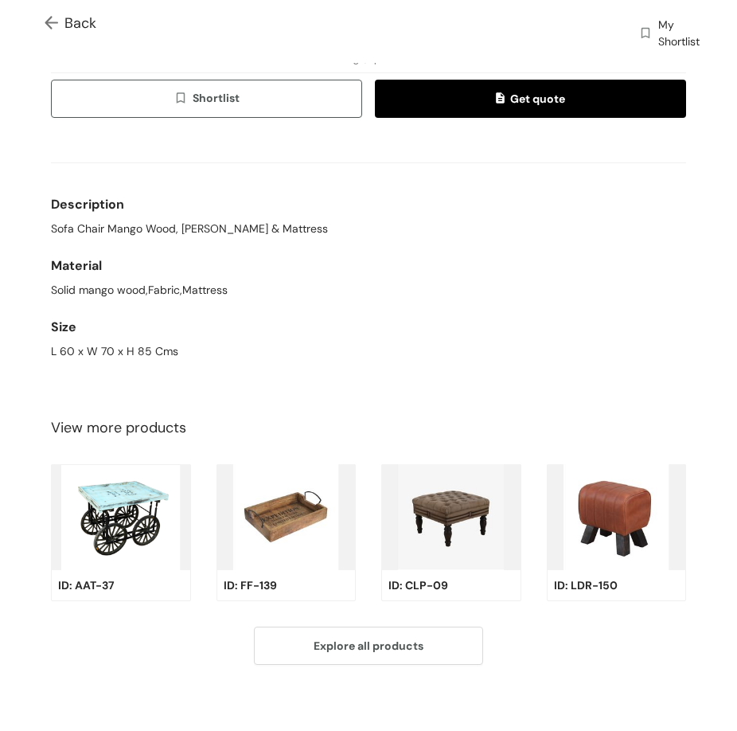
click at [103, 343] on div "L 60 x W 70 x H 85 Cms" at bounding box center [368, 351] width 635 height 17
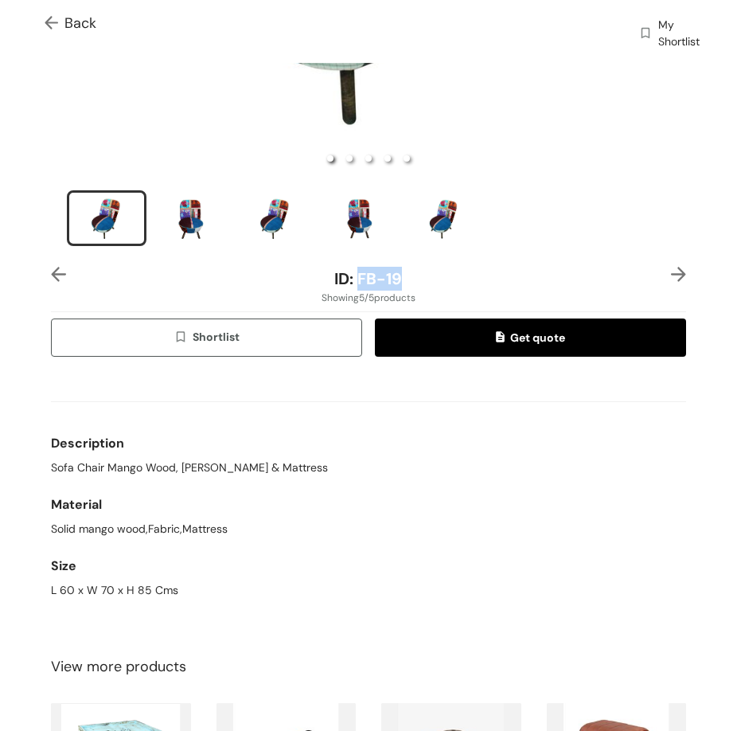
drag, startPoint x: 382, startPoint y: 272, endPoint x: 423, endPoint y: 269, distance: 41.5
click at [423, 269] on div "ID: FB-19" at bounding box center [367, 279] width 529 height 24
